Goal: Use online tool/utility

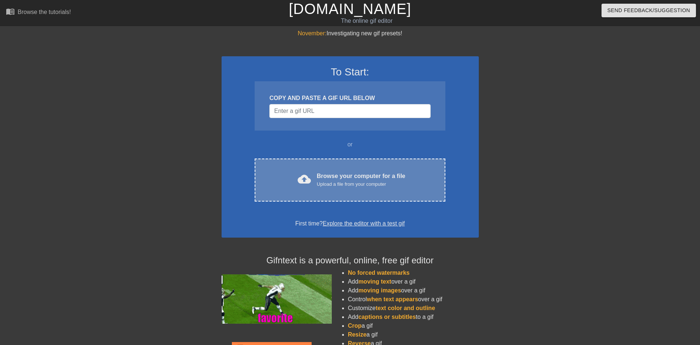
click at [354, 168] on div "cloud_upload Browse your computer for a file Upload a file from your computer C…" at bounding box center [350, 179] width 190 height 43
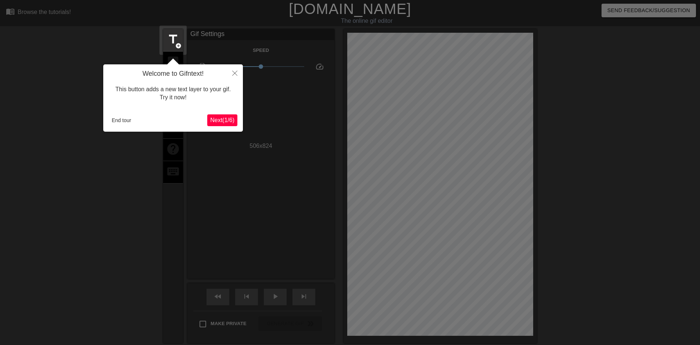
scroll to position [18, 0]
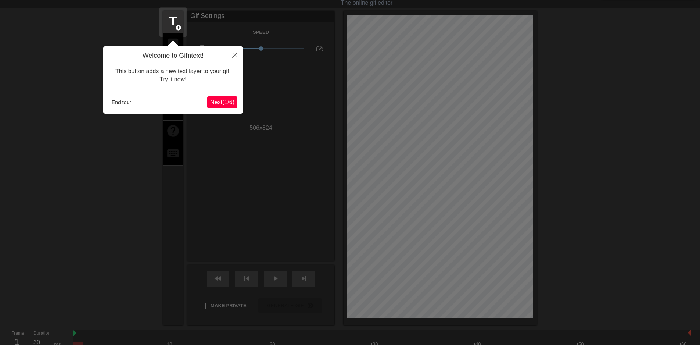
click at [222, 100] on span "Next ( 1 / 6 )" at bounding box center [222, 102] width 24 height 6
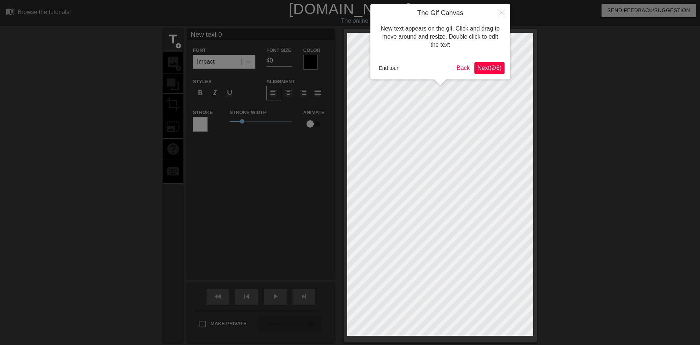
click at [480, 68] on span "Next ( 2 / 6 )" at bounding box center [489, 68] width 24 height 6
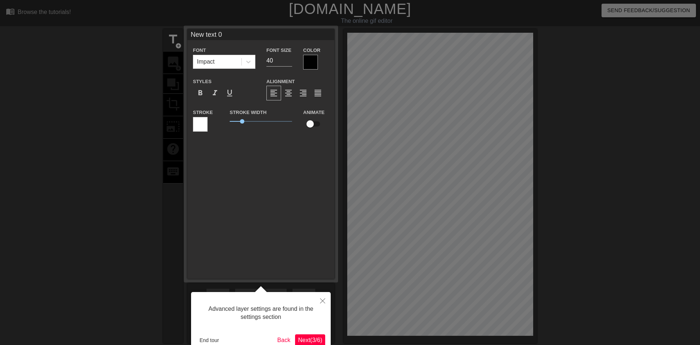
scroll to position [18, 0]
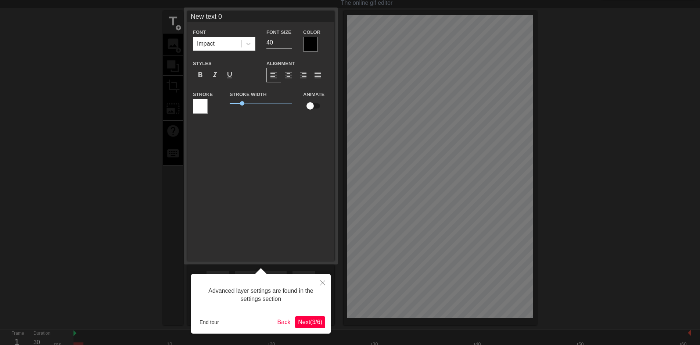
click at [309, 320] on span "Next ( 3 / 6 )" at bounding box center [310, 322] width 24 height 6
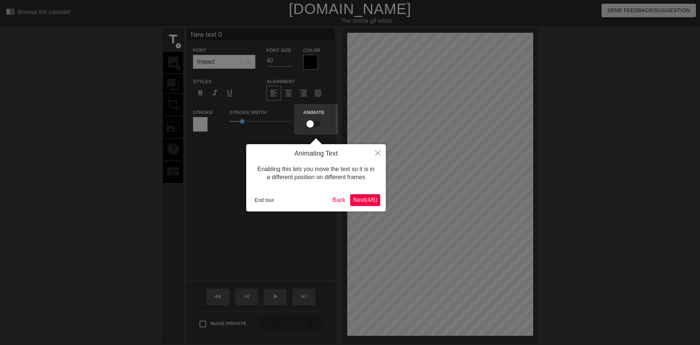
click at [362, 199] on span "Next ( 4 / 6 )" at bounding box center [365, 200] width 24 height 6
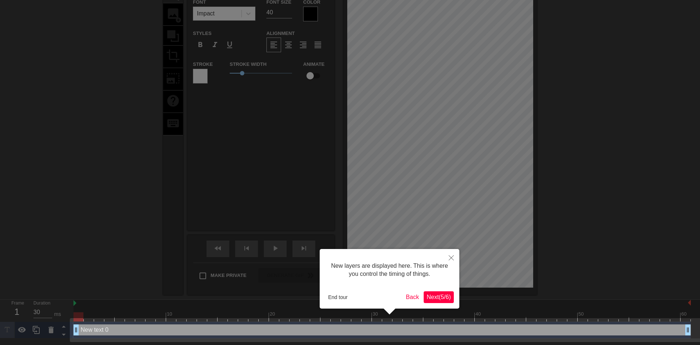
click at [443, 298] on span "Next ( 5 / 6 )" at bounding box center [439, 297] width 24 height 6
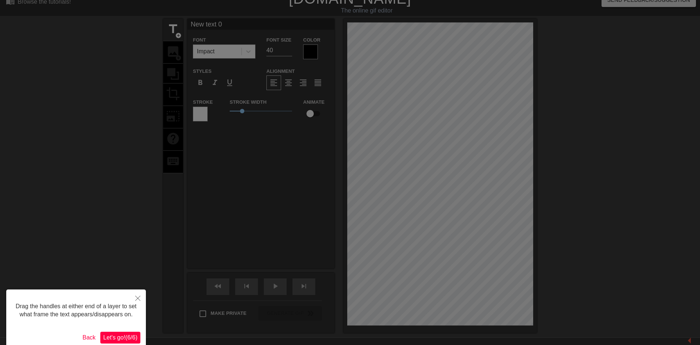
scroll to position [0, 0]
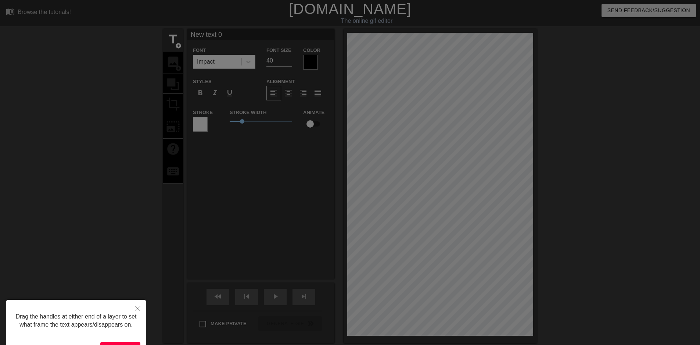
click at [122, 342] on button "Let's go! ( 6 / 6 )" at bounding box center [120, 348] width 40 height 12
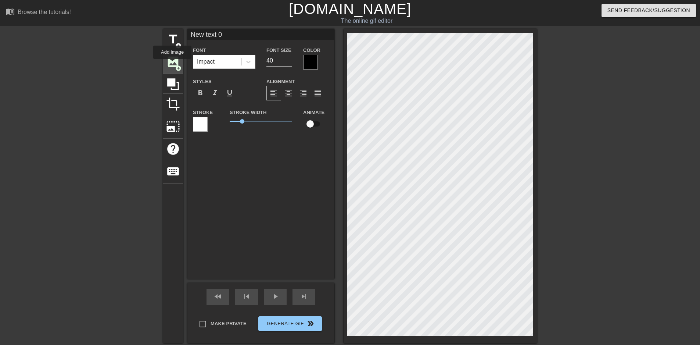
click at [172, 64] on span "image" at bounding box center [173, 62] width 14 height 14
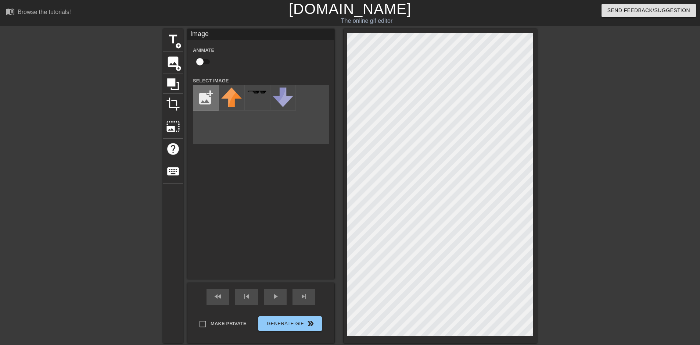
click at [204, 101] on input "file" at bounding box center [205, 97] width 25 height 25
type input "C:\fakepath\verytransparent.png"
click at [236, 98] on img at bounding box center [231, 97] width 21 height 21
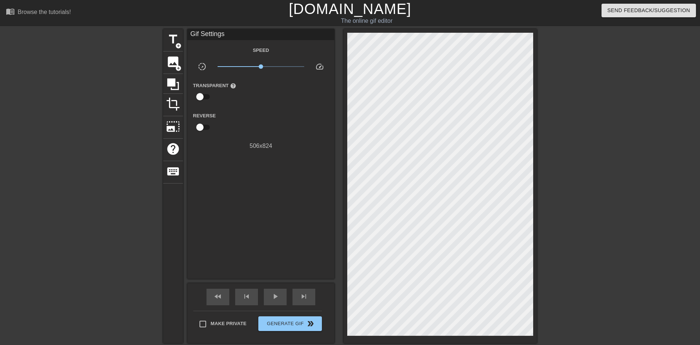
click at [577, 123] on div at bounding box center [601, 139] width 110 height 220
click at [581, 195] on div at bounding box center [601, 139] width 110 height 220
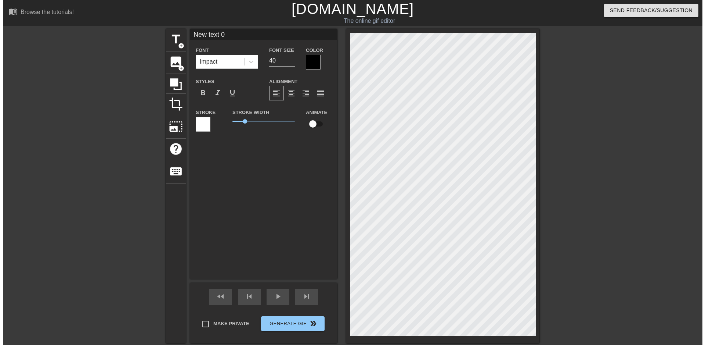
scroll to position [1, 2]
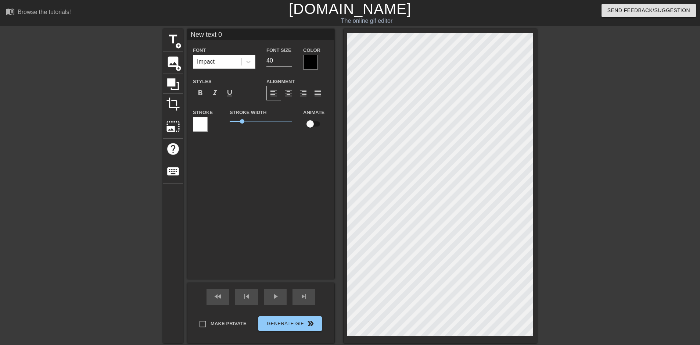
click at [586, 87] on div at bounding box center [601, 139] width 110 height 220
click at [279, 91] on div "title add_circle image add_circle crop photo_size_select_large help keyboard Ne…" at bounding box center [350, 186] width 374 height 314
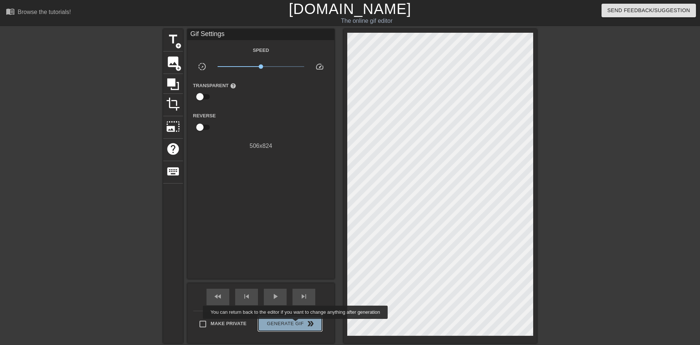
click at [296, 324] on span "Generate Gif double_arrow" at bounding box center [290, 323] width 58 height 9
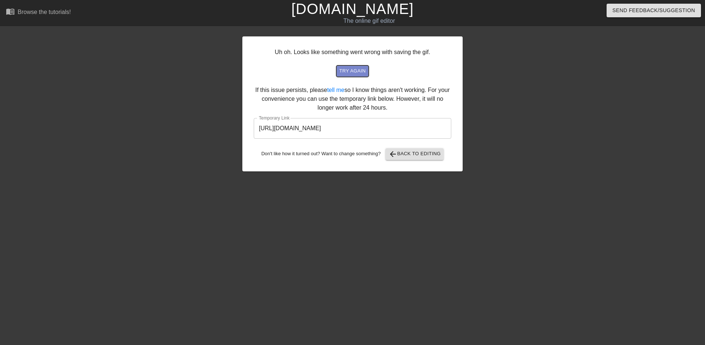
click at [355, 72] on span "try again" at bounding box center [352, 71] width 26 height 8
click at [356, 72] on span "try again" at bounding box center [352, 71] width 26 height 8
